Goal: Information Seeking & Learning: Learn about a topic

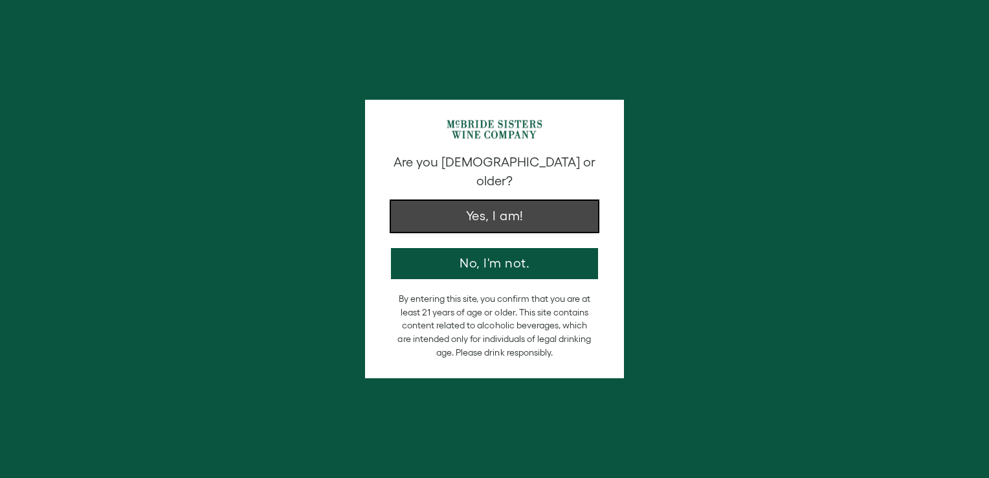
click at [486, 232] on button "Yes, I am!" at bounding box center [494, 216] width 207 height 31
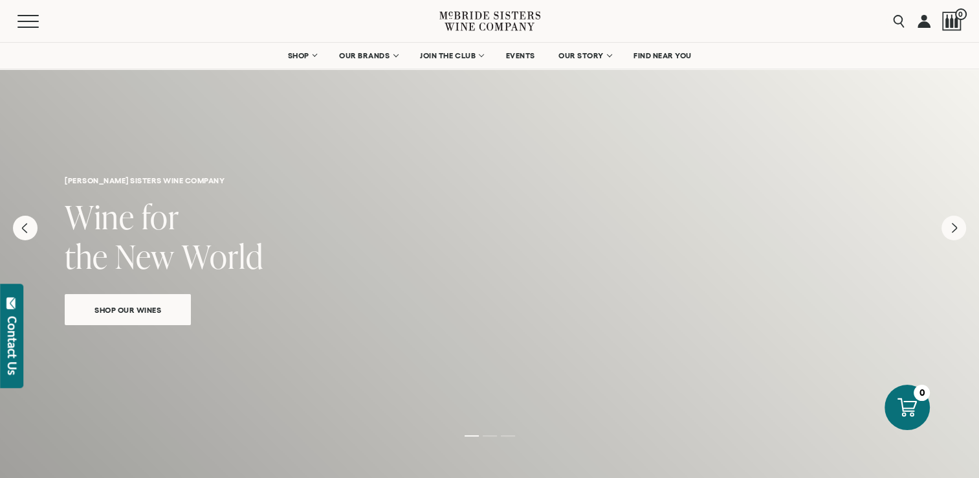
click at [194, 224] on h2 "Wine for the New World" at bounding box center [490, 238] width 850 height 79
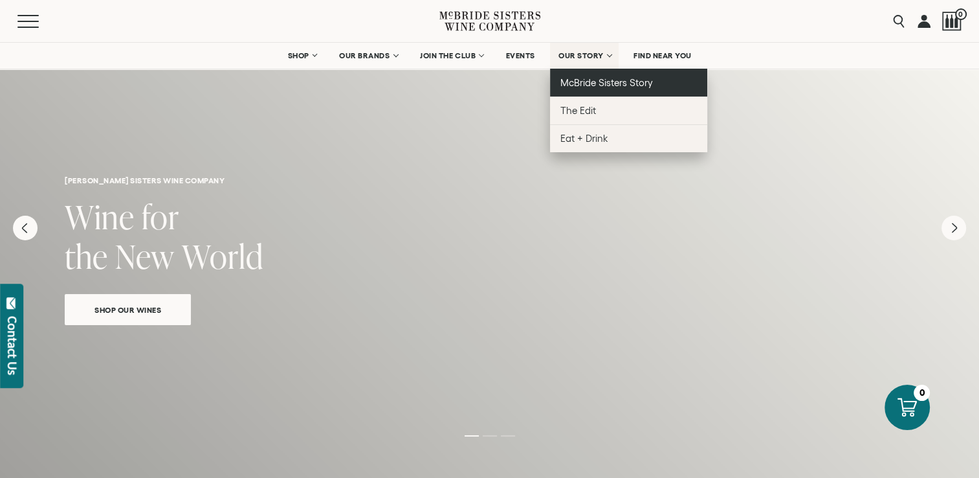
click at [591, 82] on span "McBride Sisters Story" at bounding box center [606, 82] width 93 height 11
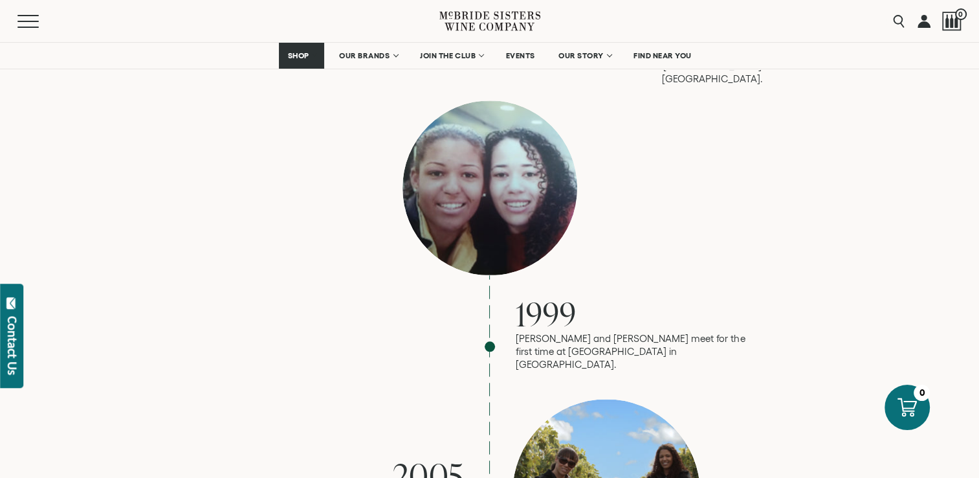
scroll to position [1208, 0]
